Goal: Information Seeking & Learning: Compare options

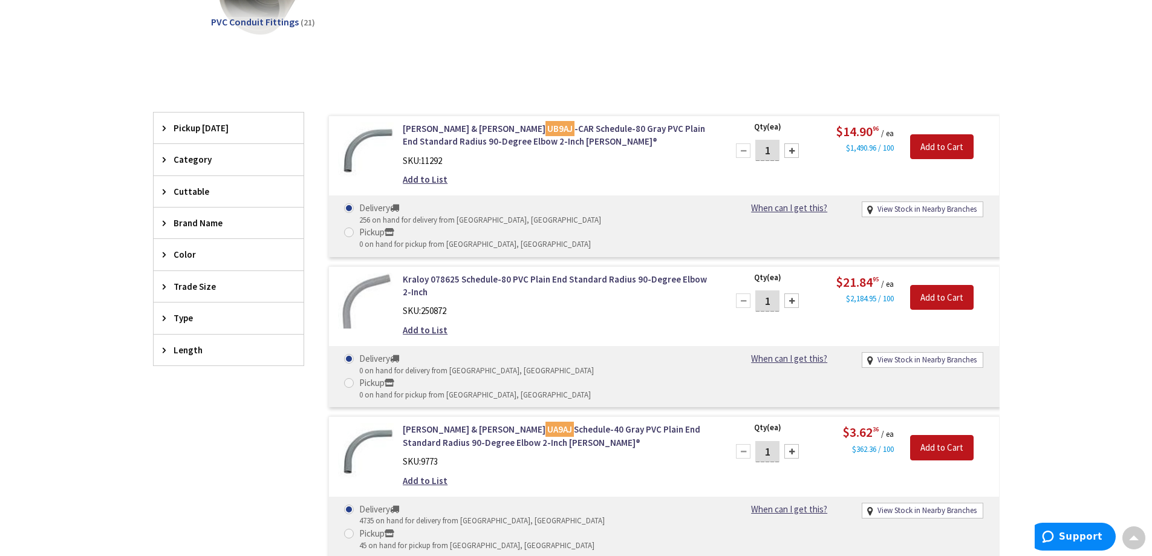
scroll to position [242, 0]
drag, startPoint x: 434, startPoint y: 155, endPoint x: 413, endPoint y: 134, distance: 29.9
click at [413, 134] on link "Thomas & Betts UB9AJ -CAR Schedule-80 Gray PVC Plain End Standard Radius 90-Deg…" at bounding box center [557, 135] width 308 height 26
click at [393, 141] on img at bounding box center [366, 150] width 56 height 56
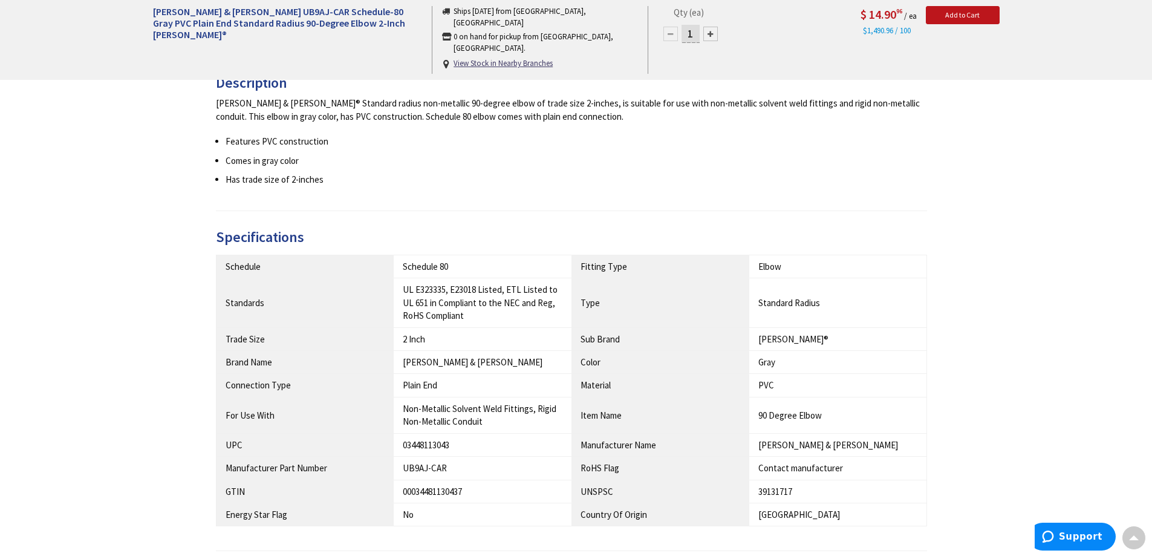
scroll to position [484, 0]
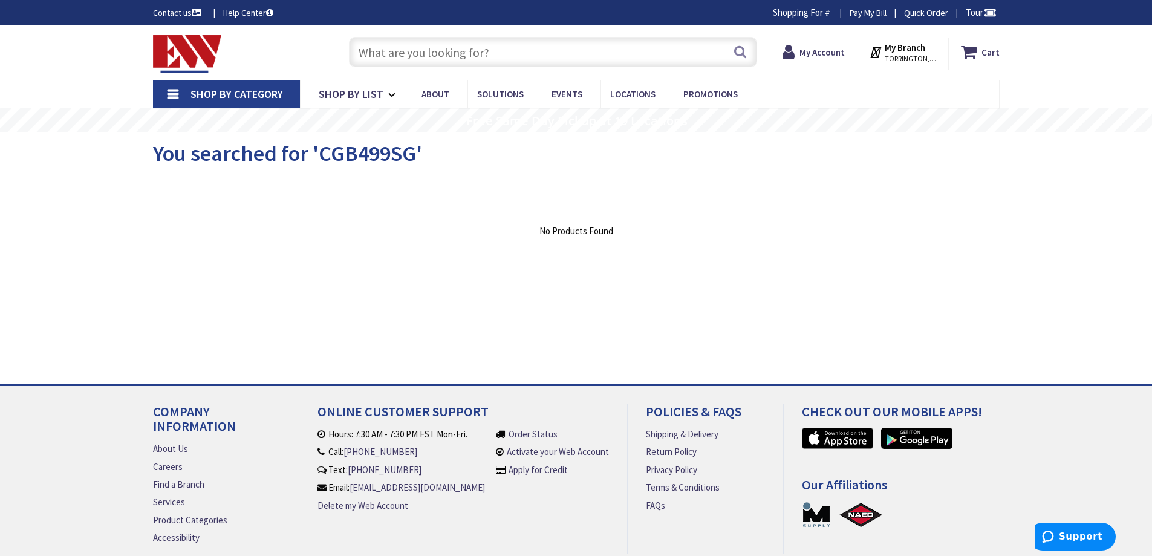
paste input "UB9AJ"
type input "UB9AJ"
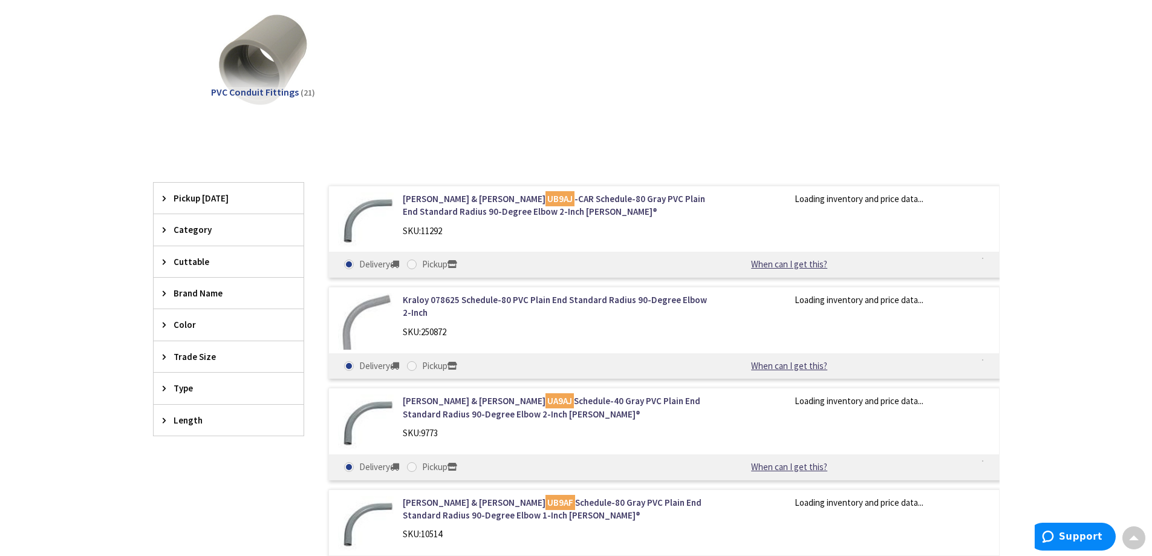
scroll to position [242, 0]
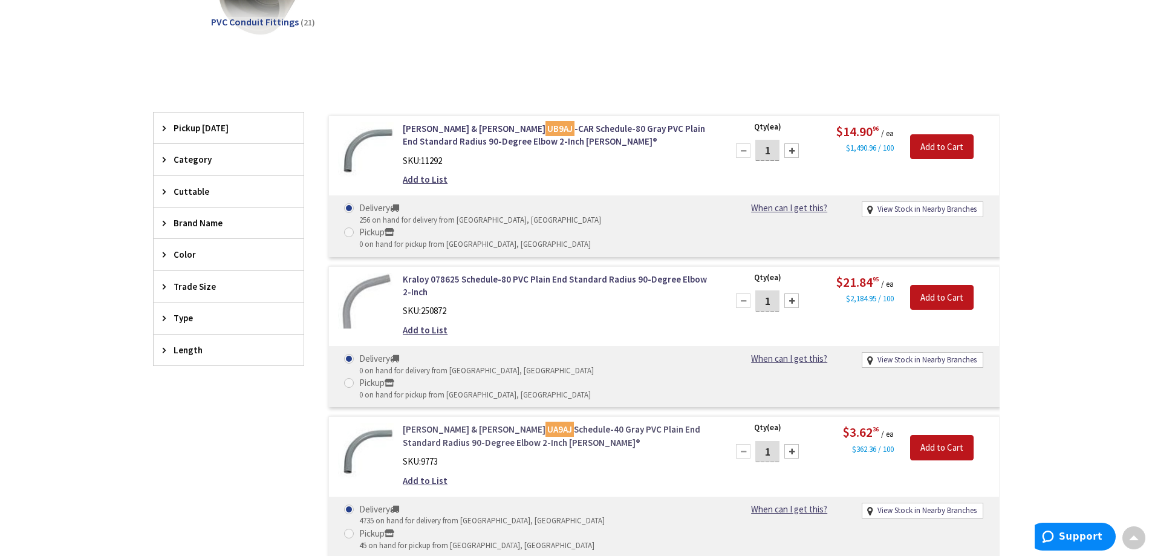
drag, startPoint x: 473, startPoint y: 327, endPoint x: 440, endPoint y: 393, distance: 73.6
click at [609, 31] on div "PVC Conduit Fittings (21)" at bounding box center [576, 1] width 805 height 130
click at [585, 140] on link "Thomas & Betts UB9AJ -CAR Schedule-80 Gray PVC Plain End Standard Radius 90-Deg…" at bounding box center [557, 135] width 308 height 26
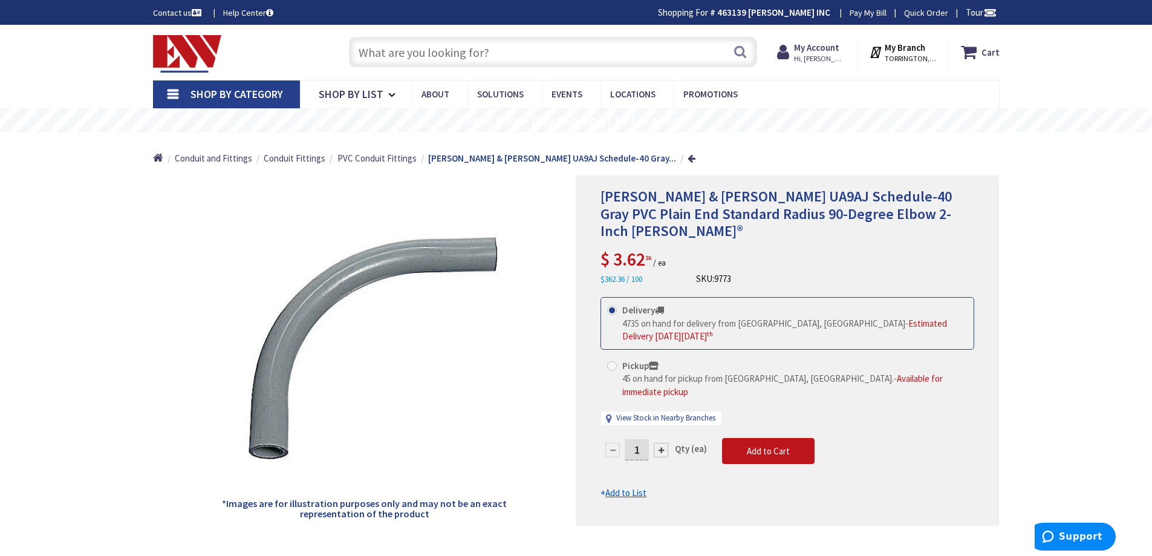
click at [573, 34] on div "Search" at bounding box center [550, 51] width 414 height 39
click at [568, 50] on input "text" at bounding box center [553, 52] width 408 height 30
paste input "UB9AJ-5-HD"
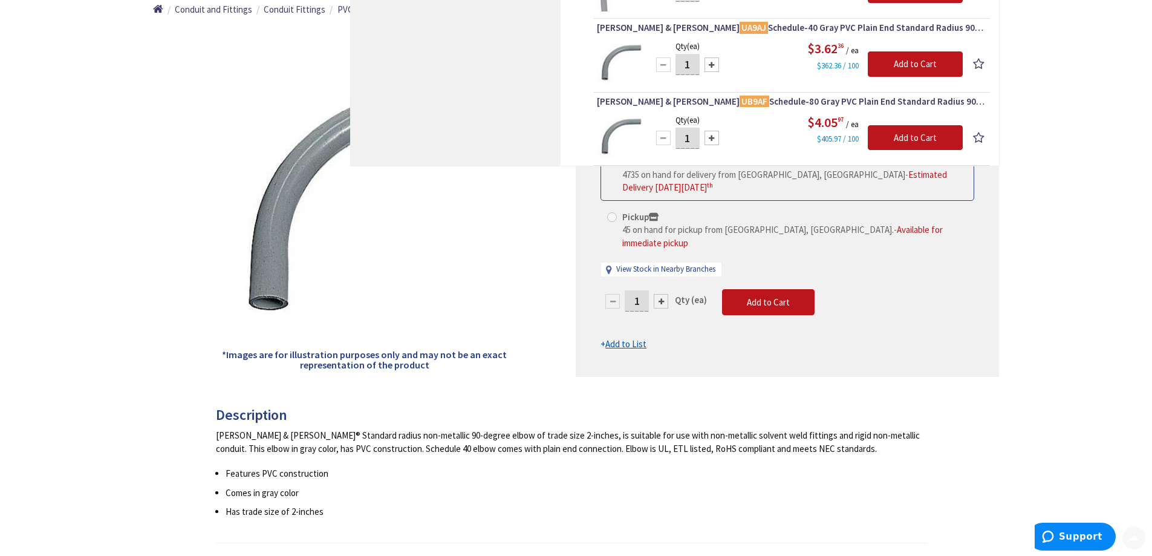
scroll to position [242, 0]
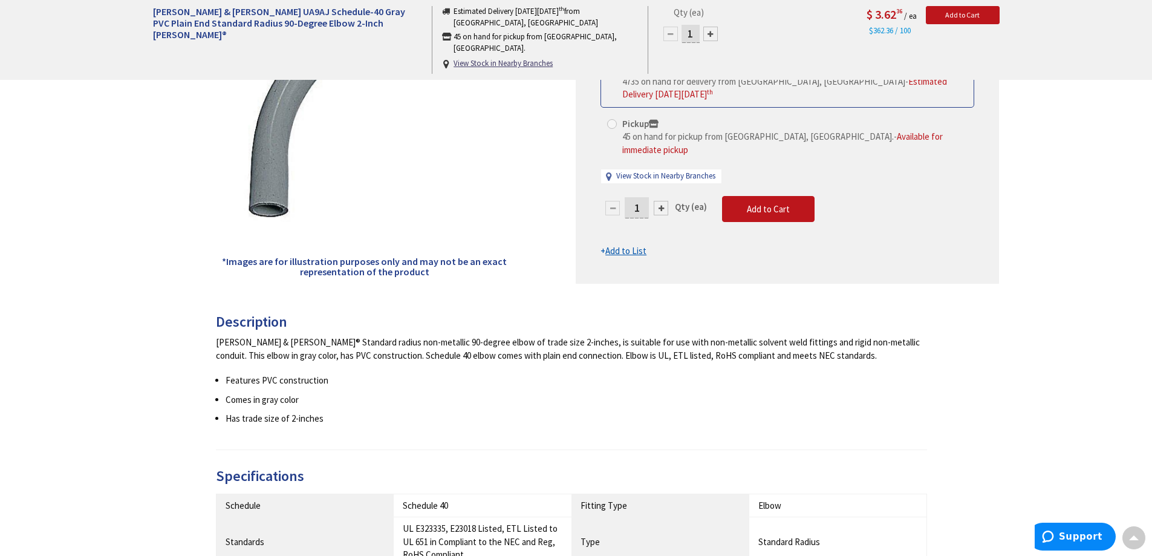
click at [611, 346] on div "Thomas & Betts Carlon® Standard radius non-metallic 90-degree elbow of trade si…" at bounding box center [572, 349] width 712 height 26
click at [593, 339] on div "Thomas & Betts Carlon® Standard radius non-metallic 90-degree elbow of trade si…" at bounding box center [572, 349] width 712 height 26
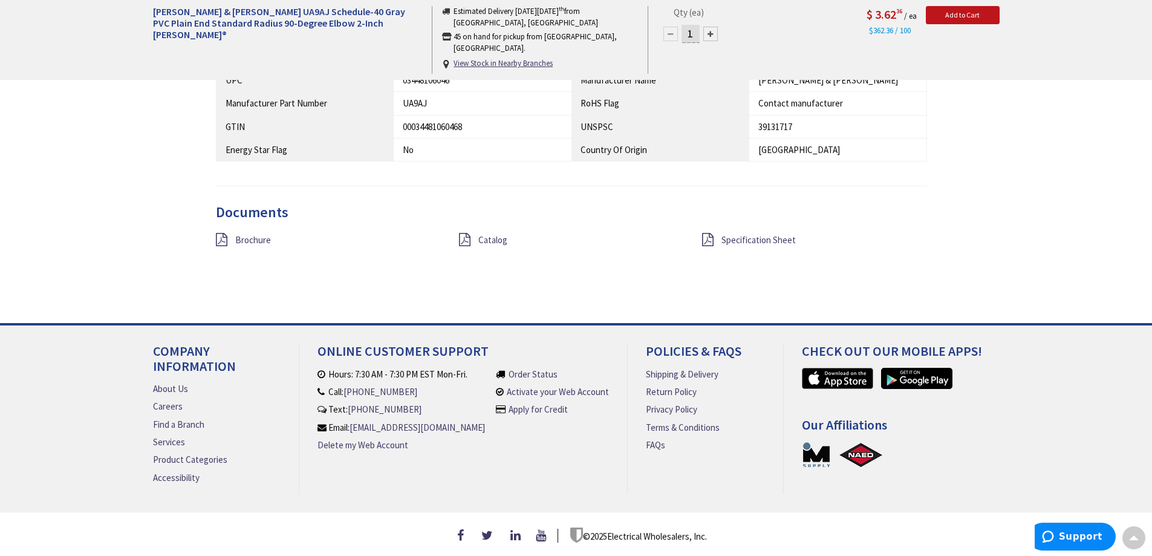
scroll to position [0, 0]
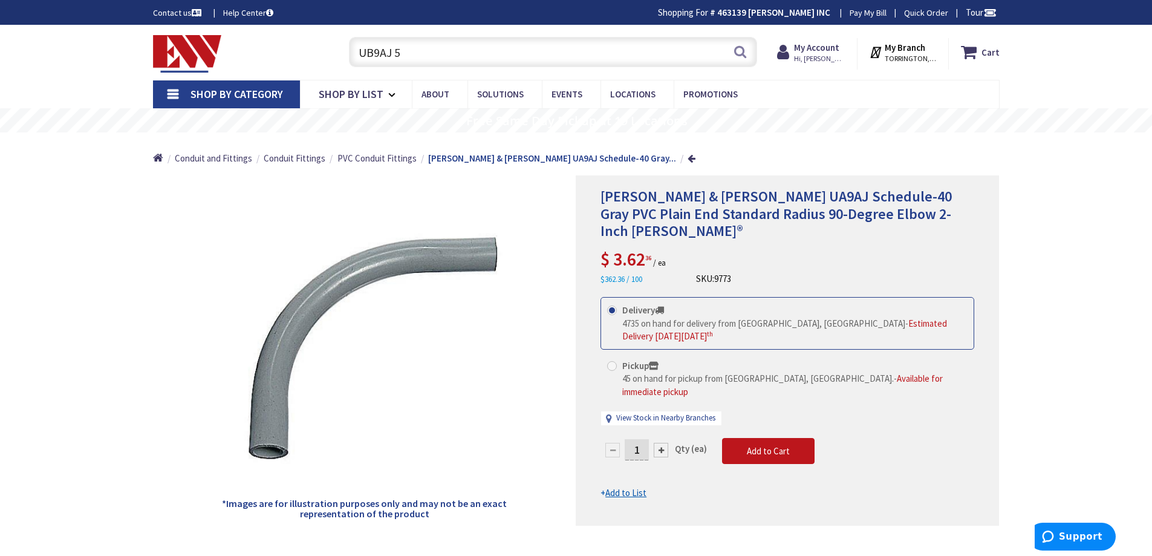
click at [691, 331] on div "Delivery 4735 on hand for delivery from Middletown, CT - Estimated Delivery on …" at bounding box center [788, 323] width 374 height 52
click at [650, 59] on input "UB9AJ 5" at bounding box center [553, 52] width 408 height 30
click at [649, 62] on input "UB9AJ 5" at bounding box center [553, 52] width 408 height 30
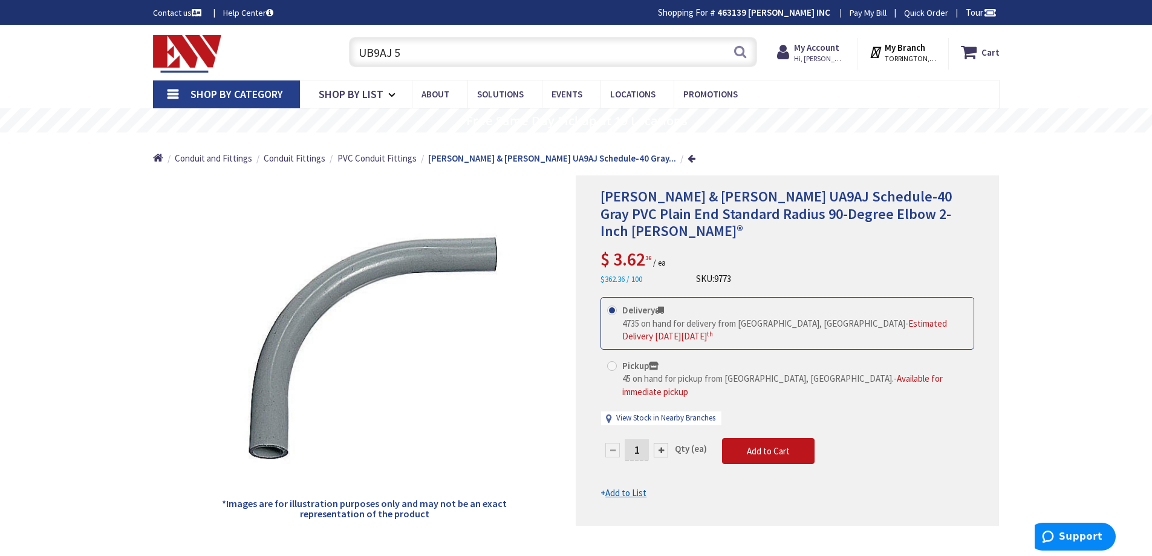
paste input "E943F"
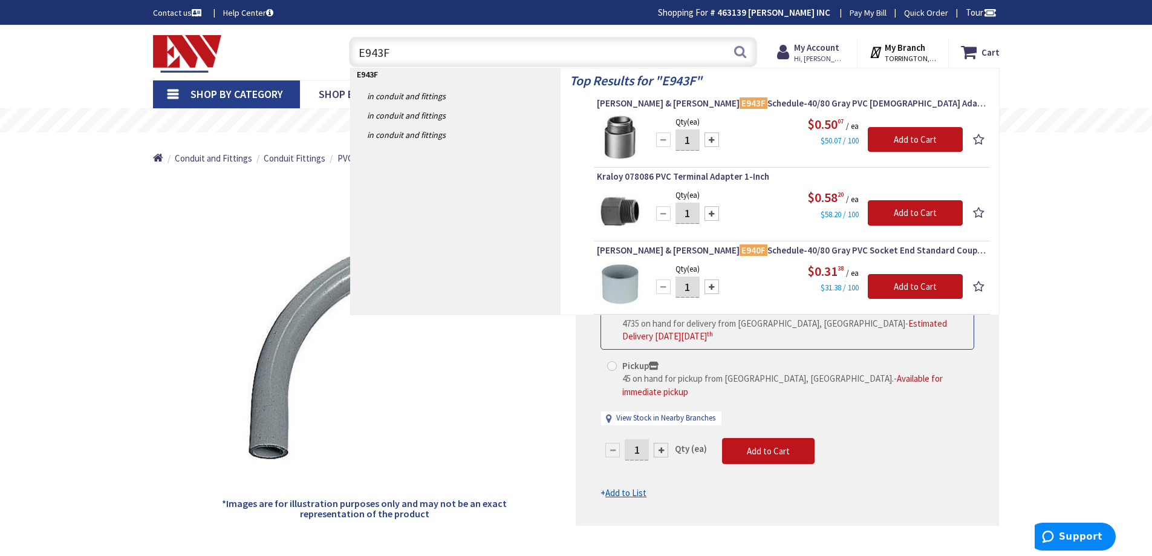
type input "E943F"
click at [653, 102] on span "Thomas & Betts E943F Schedule-40/80 Gray PVC Male Adapter 1-Inch Carlon®" at bounding box center [792, 103] width 390 height 12
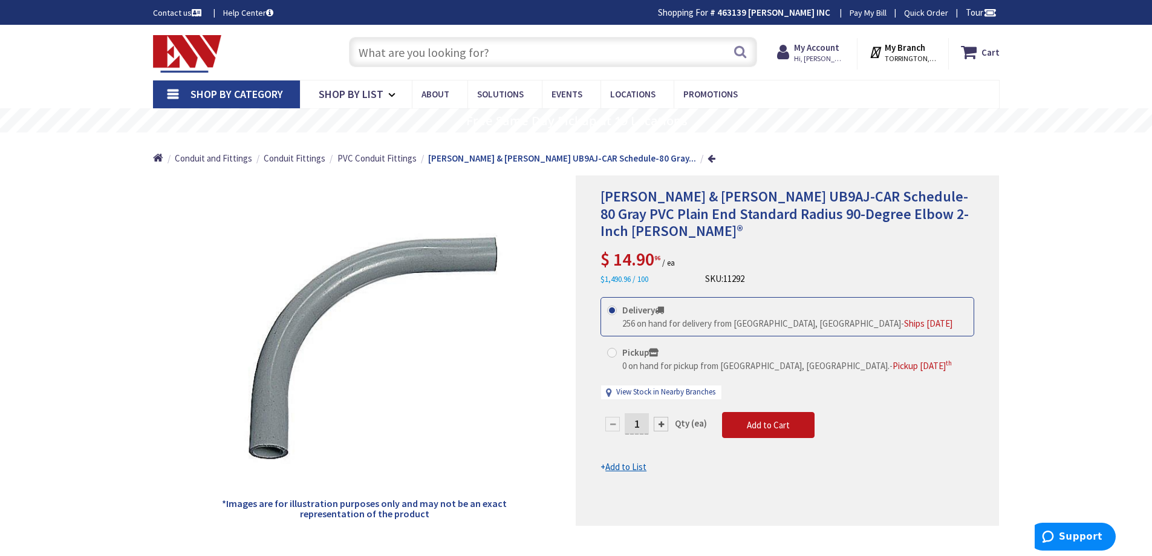
paste input "15008-100"
type input "15008-100"
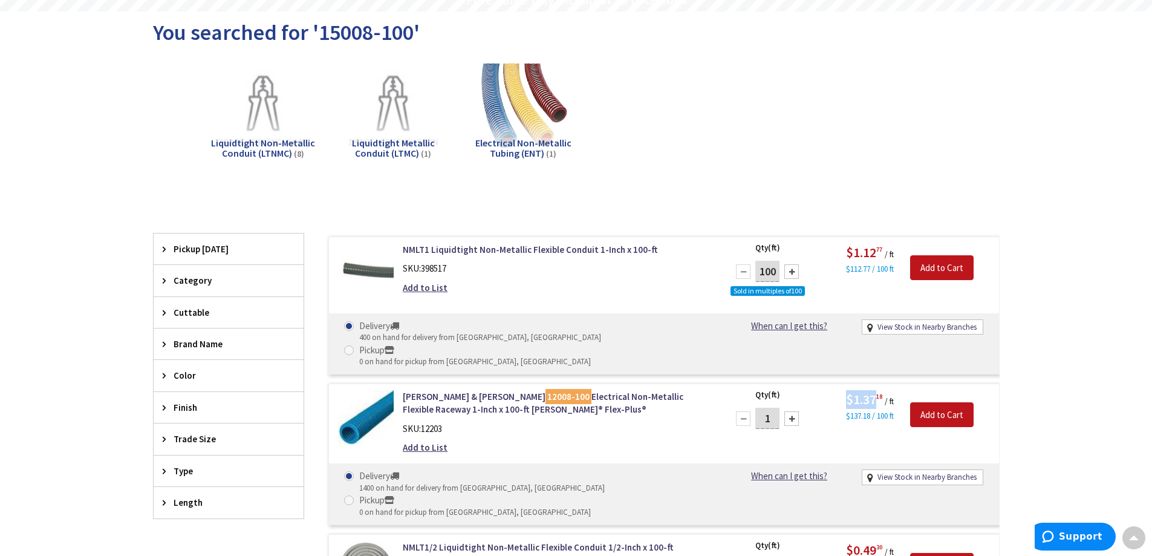
drag, startPoint x: 849, startPoint y: 377, endPoint x: 874, endPoint y: 378, distance: 25.4
click at [874, 391] on span "$1.37 18" at bounding box center [865, 399] width 39 height 17
copy span "$1.37"
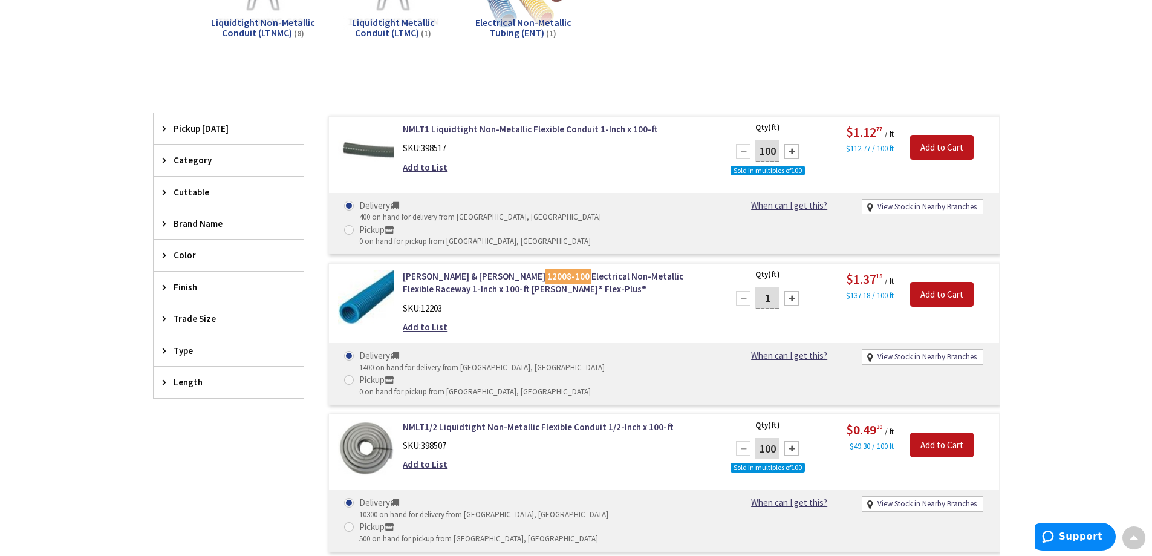
scroll to position [181, 0]
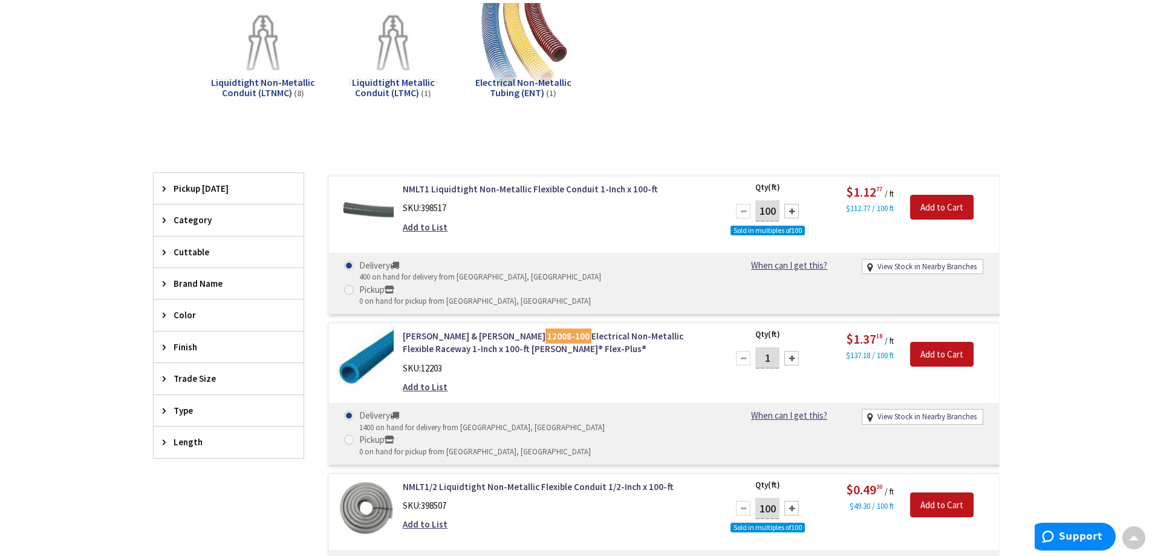
click at [554, 333] on div "Thomas & Betts 12008-100 Electrical Non-Metallic Flexible Raceway 1-Inch x 100-…" at bounding box center [557, 365] width 326 height 70
click at [625, 330] on link "Thomas & Betts 12008-100 Electrical Non-Metallic Flexible Raceway 1-Inch x 100-…" at bounding box center [557, 343] width 308 height 26
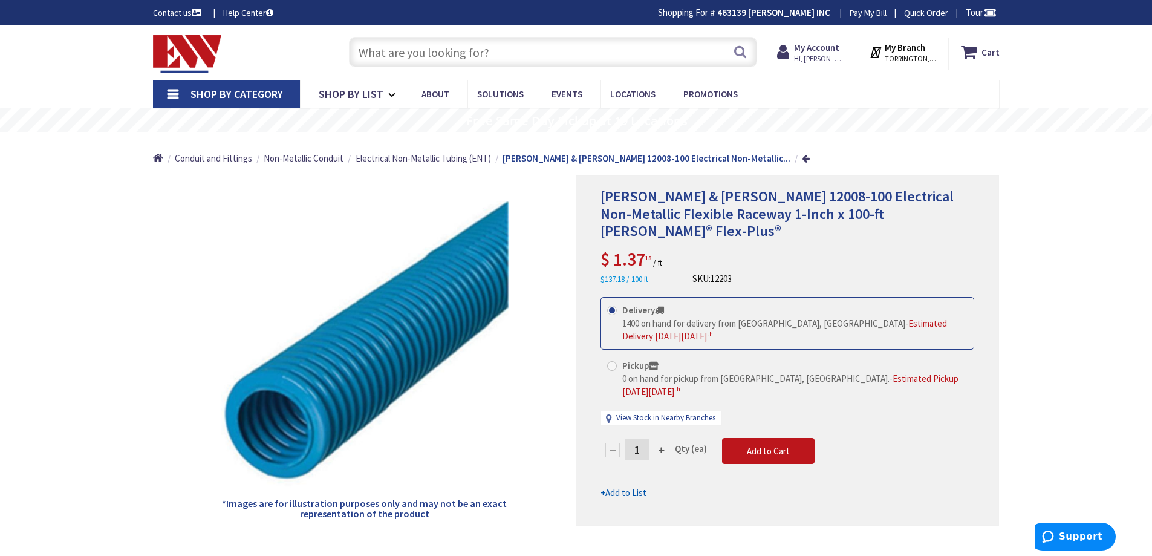
click at [495, 59] on input "text" at bounding box center [553, 52] width 408 height 30
paste input "15008-100"
type input "15008-100"
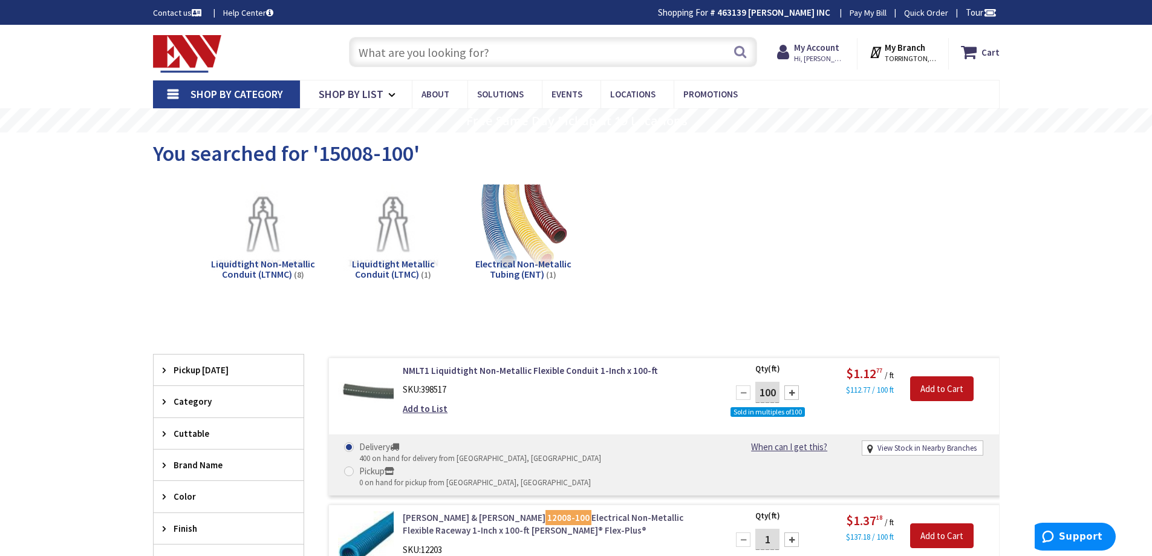
click at [583, 511] on link "Thomas & Betts 12008-100 Electrical Non-Metallic Flexible Raceway 1-Inch x 100-…" at bounding box center [557, 524] width 308 height 26
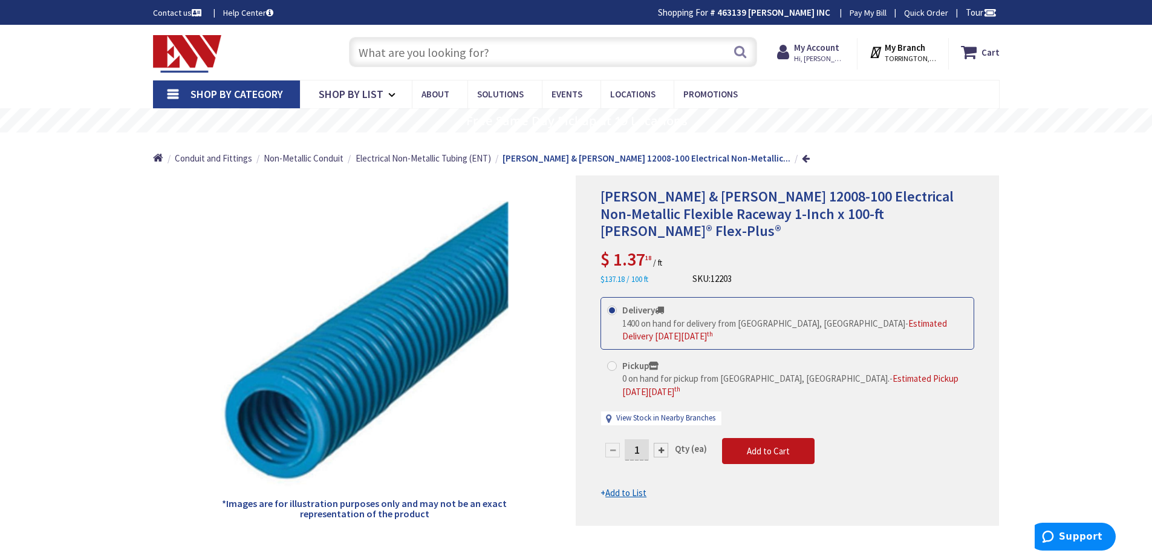
click at [583, 55] on input "text" at bounding box center [553, 52] width 408 height 30
paste input "E943F-30-HD 1""
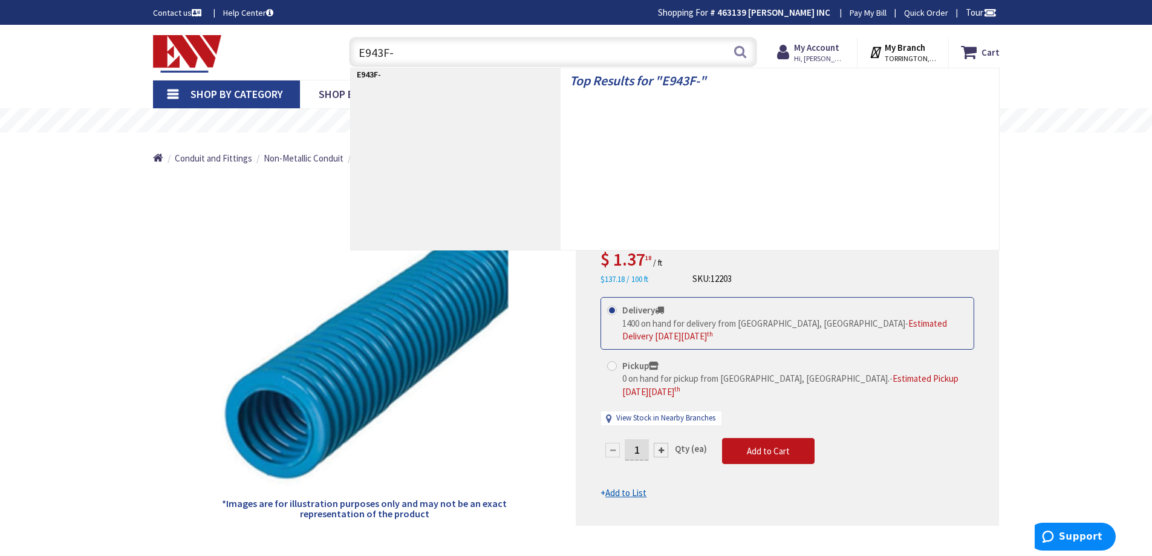
type input "E943F"
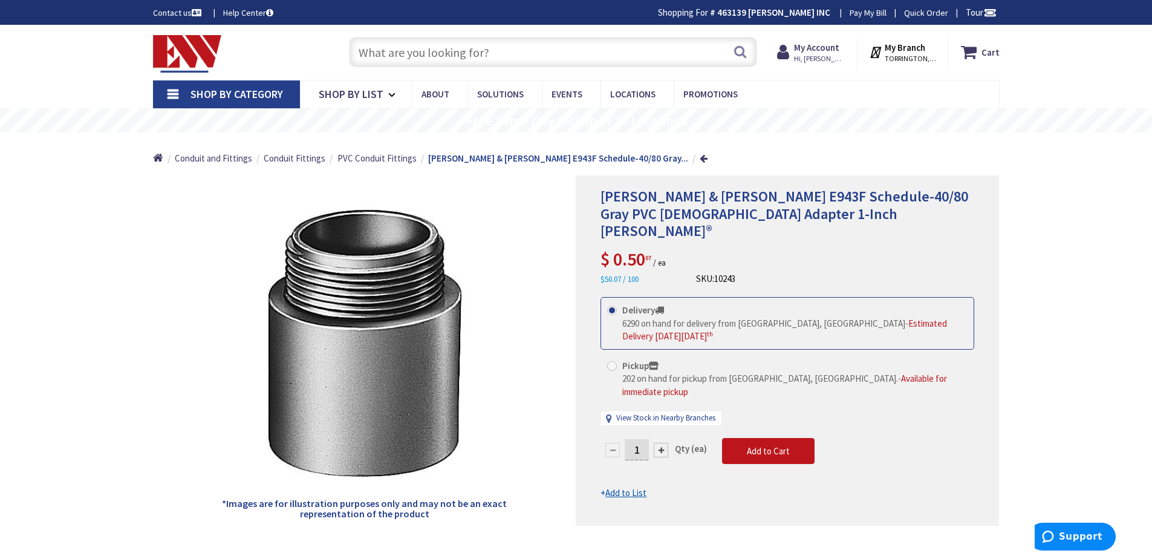
click at [783, 318] on span "6290 on hand for delivery from [GEOGRAPHIC_DATA], [GEOGRAPHIC_DATA]" at bounding box center [763, 323] width 283 height 11
click at [618, 306] on input "Delivery 6290 on hand for delivery from Middletown, CT - Estimated Delivery on …" at bounding box center [614, 310] width 8 height 8
click at [649, 51] on input "text" at bounding box center [553, 52] width 408 height 30
paste input "E942F"
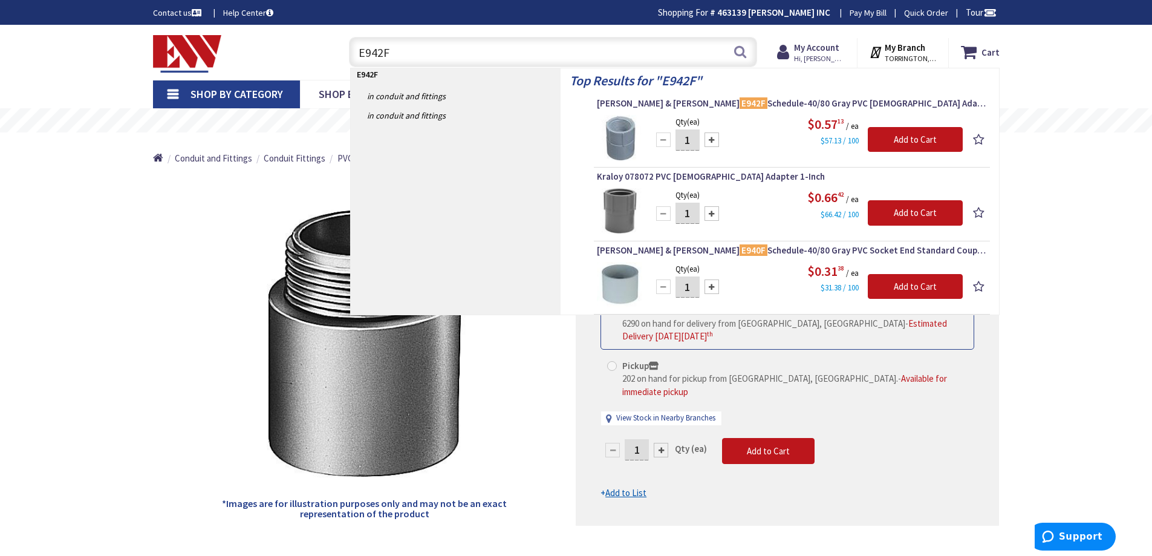
type input "E942F"
click at [674, 112] on div "Thomas & Betts E942F Schedule-40/80 Gray PVC Female Adapter 1-Inch Carlon®" at bounding box center [792, 106] width 390 height 18
click at [756, 108] on span "Thomas & Betts E942F Schedule-40/80 Gray PVC Female Adapter 1-Inch Carlon®" at bounding box center [792, 103] width 390 height 12
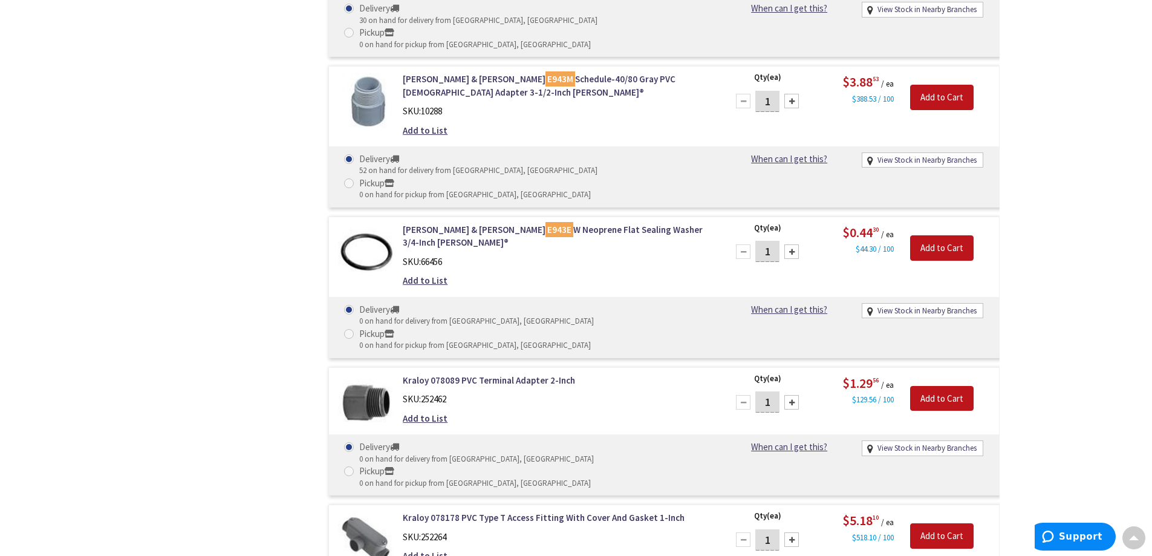
scroll to position [2408, 0]
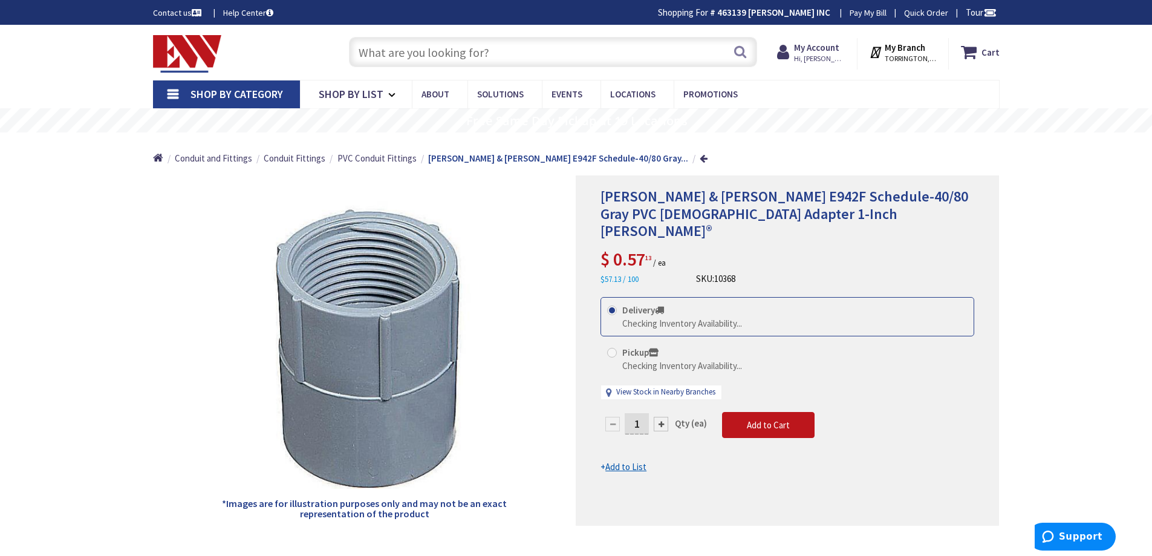
drag, startPoint x: 613, startPoint y: 244, endPoint x: 643, endPoint y: 237, distance: 31.0
click at [643, 247] on span "$ 0.57 13" at bounding box center [626, 258] width 51 height 23
copy span "0.57"
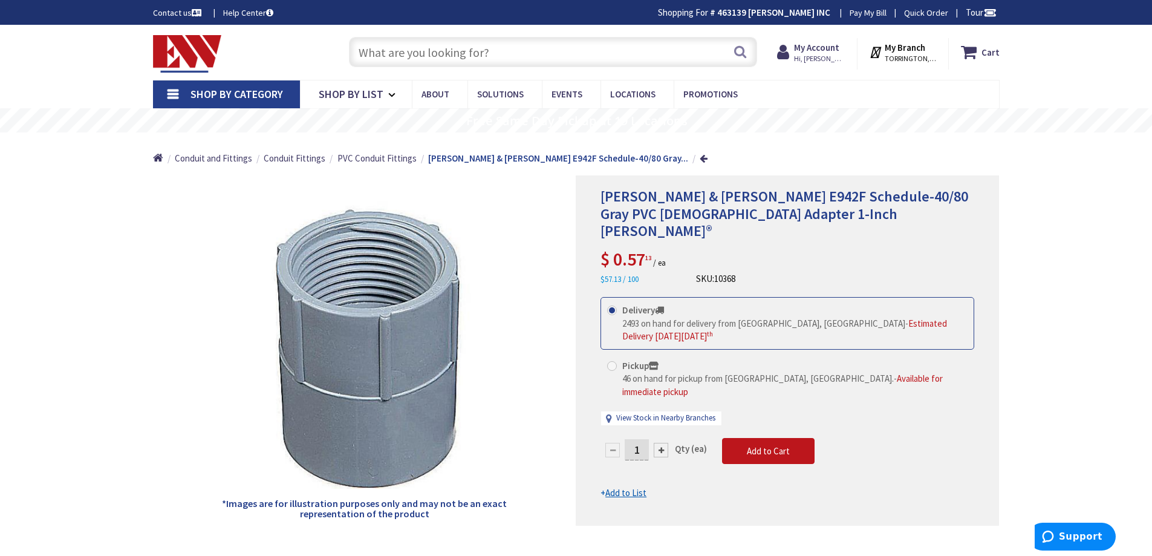
click at [595, 48] on input "text" at bounding box center [553, 52] width 408 height 30
paste input "E942E"
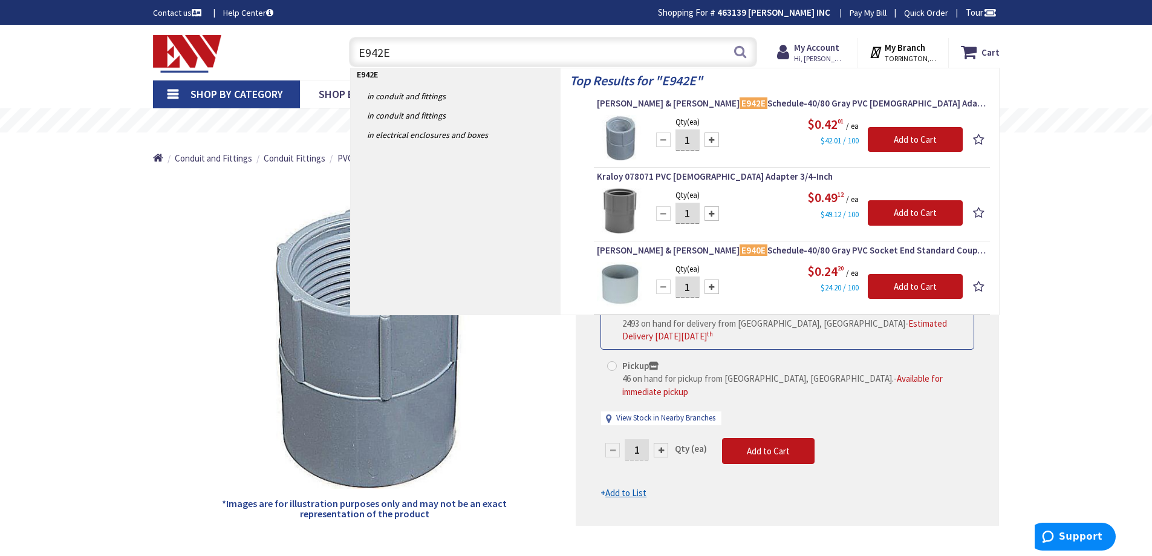
type input "E942E"
click at [763, 104] on span "Thomas & Betts E942E Schedule-40/80 Gray PVC Female Adapter 3/4-Inch Carlon®" at bounding box center [792, 103] width 390 height 12
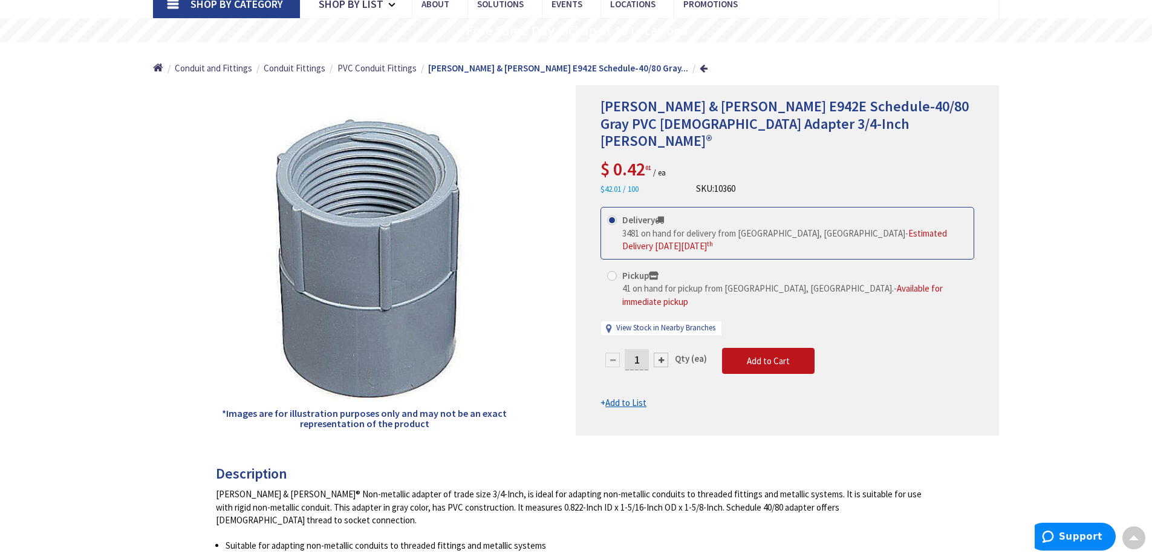
scroll to position [60, 0]
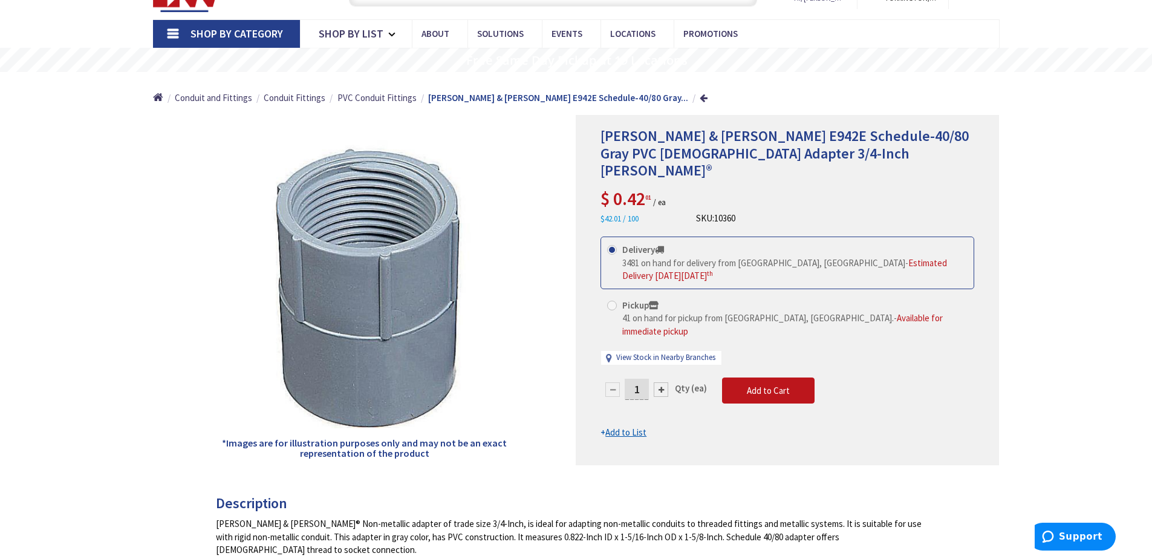
drag, startPoint x: 618, startPoint y: 186, endPoint x: 644, endPoint y: 185, distance: 26.7
click at [644, 187] on span "0.42 01" at bounding box center [632, 198] width 38 height 23
copy span "0.42"
